Goal: Information Seeking & Learning: Learn about a topic

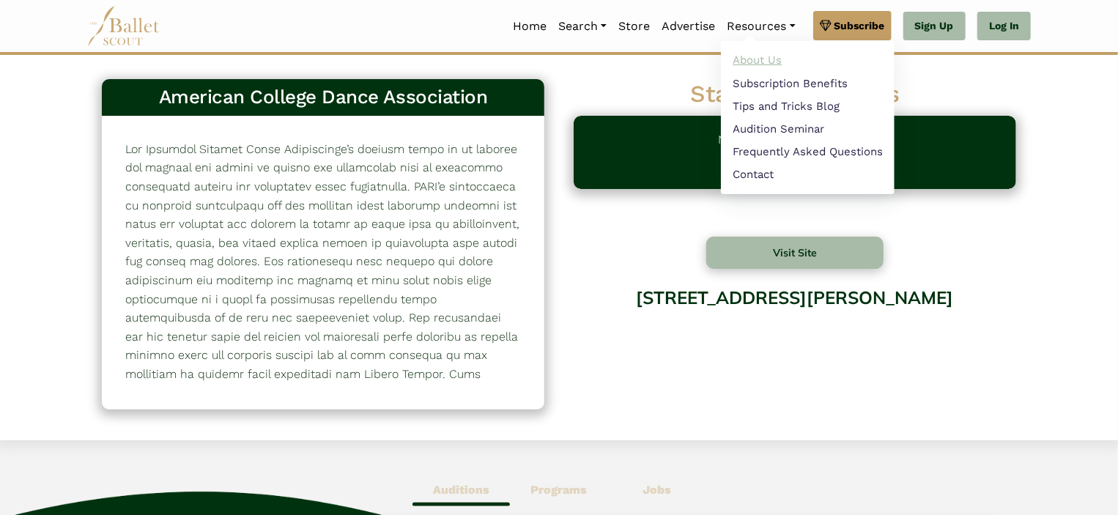
click at [762, 58] on link "About Us" at bounding box center [808, 60] width 174 height 23
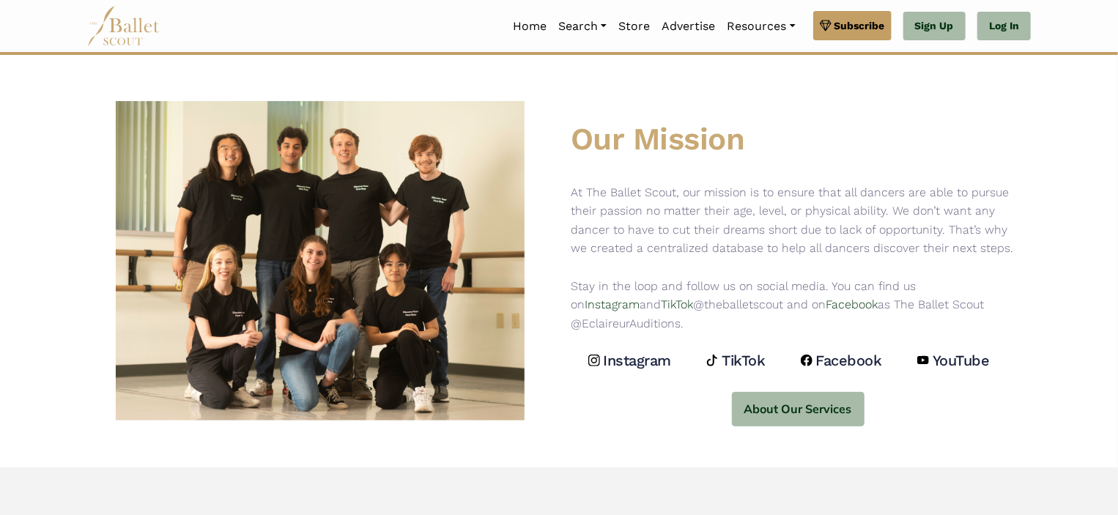
click at [371, 334] on img at bounding box center [320, 261] width 409 height 330
click at [389, 332] on img at bounding box center [320, 261] width 409 height 330
click at [219, 286] on img at bounding box center [320, 261] width 409 height 330
click at [207, 281] on img at bounding box center [320, 261] width 409 height 330
click at [155, 290] on img at bounding box center [320, 261] width 409 height 330
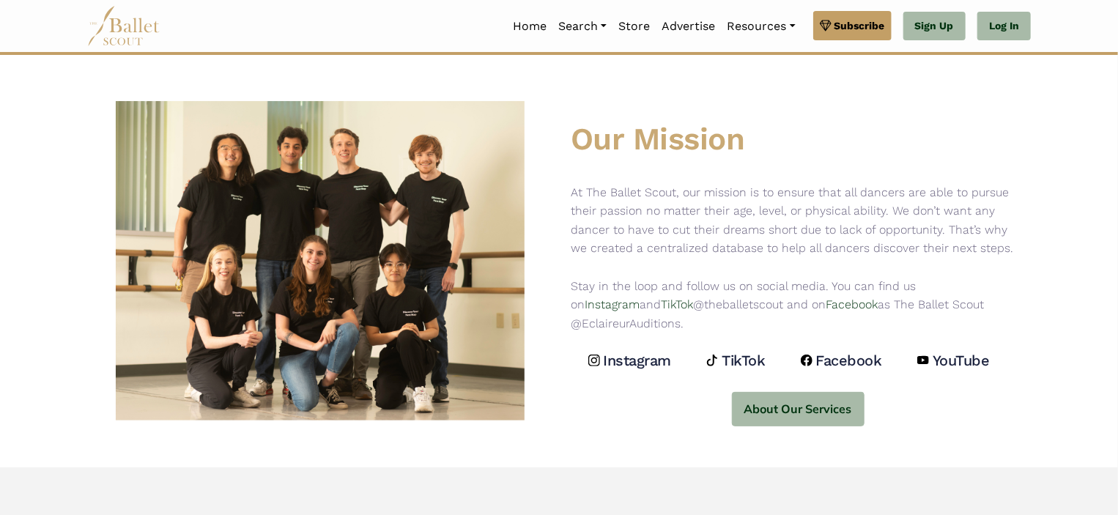
click at [557, 339] on div at bounding box center [320, 261] width 478 height 330
click at [387, 299] on img at bounding box center [320, 261] width 409 height 330
click at [233, 212] on img at bounding box center [320, 261] width 409 height 330
click at [410, 250] on img at bounding box center [320, 261] width 409 height 330
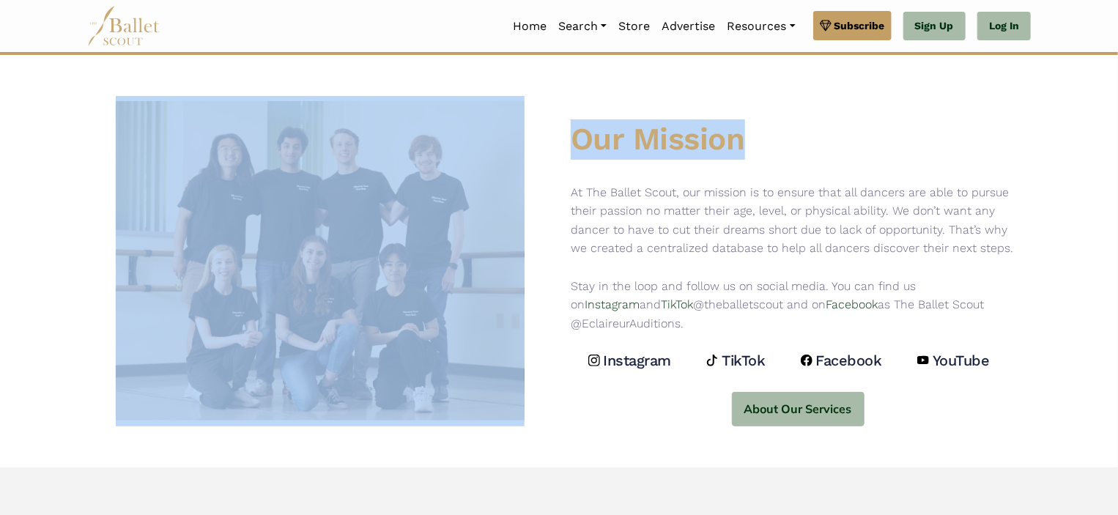
drag, startPoint x: 1117, startPoint y: 6, endPoint x: 1124, endPoint y: 46, distance: 40.9
